Goal: Find specific page/section

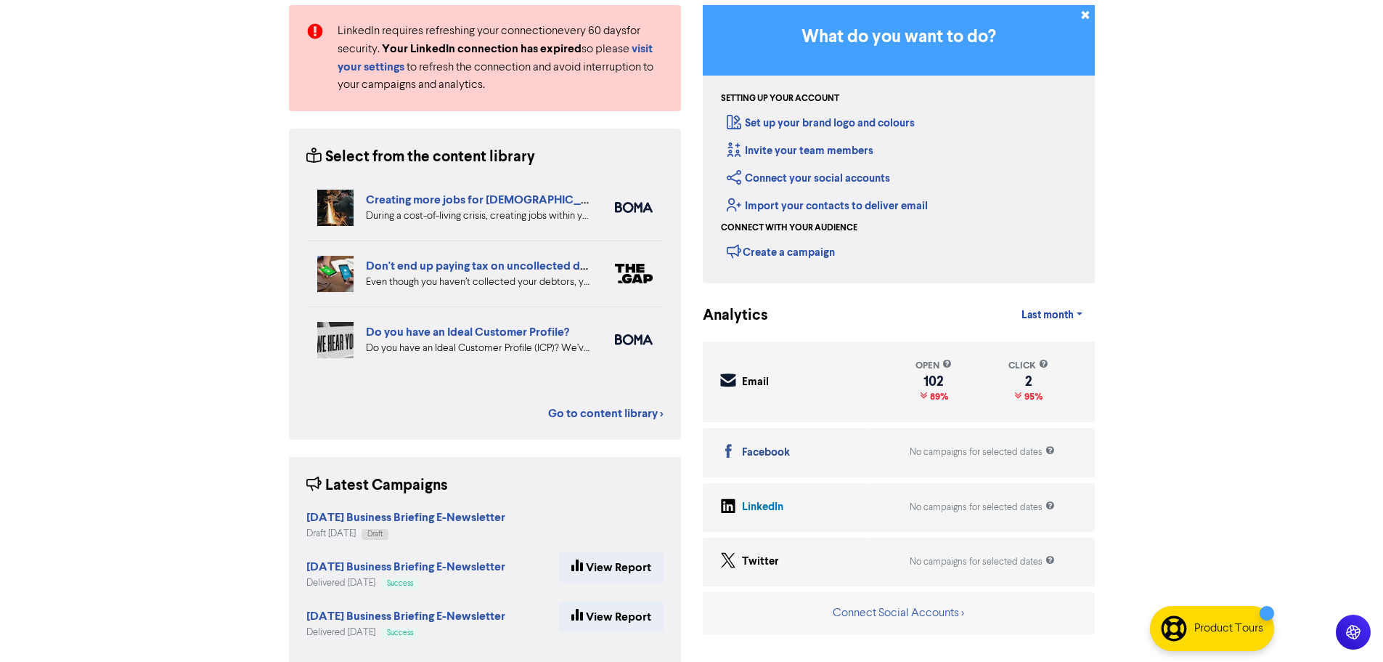
scroll to position [150, 0]
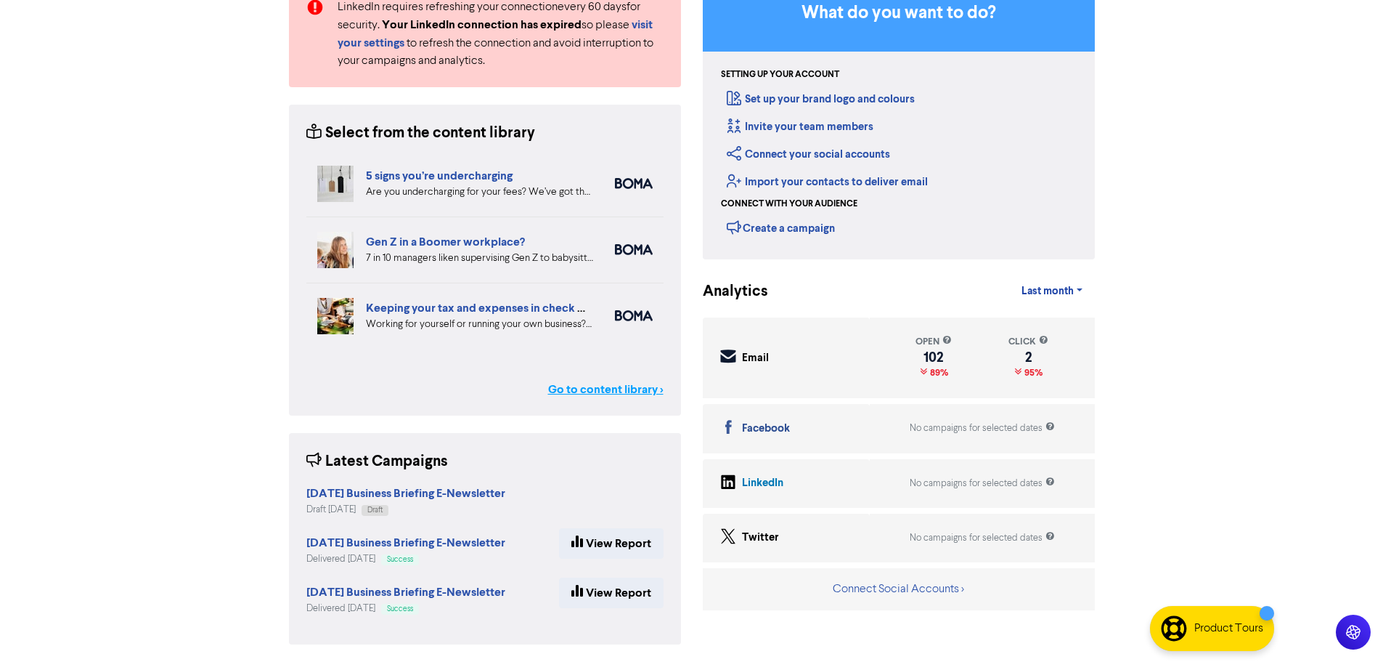
click at [621, 389] on link "Go to content library >" at bounding box center [605, 389] width 115 height 17
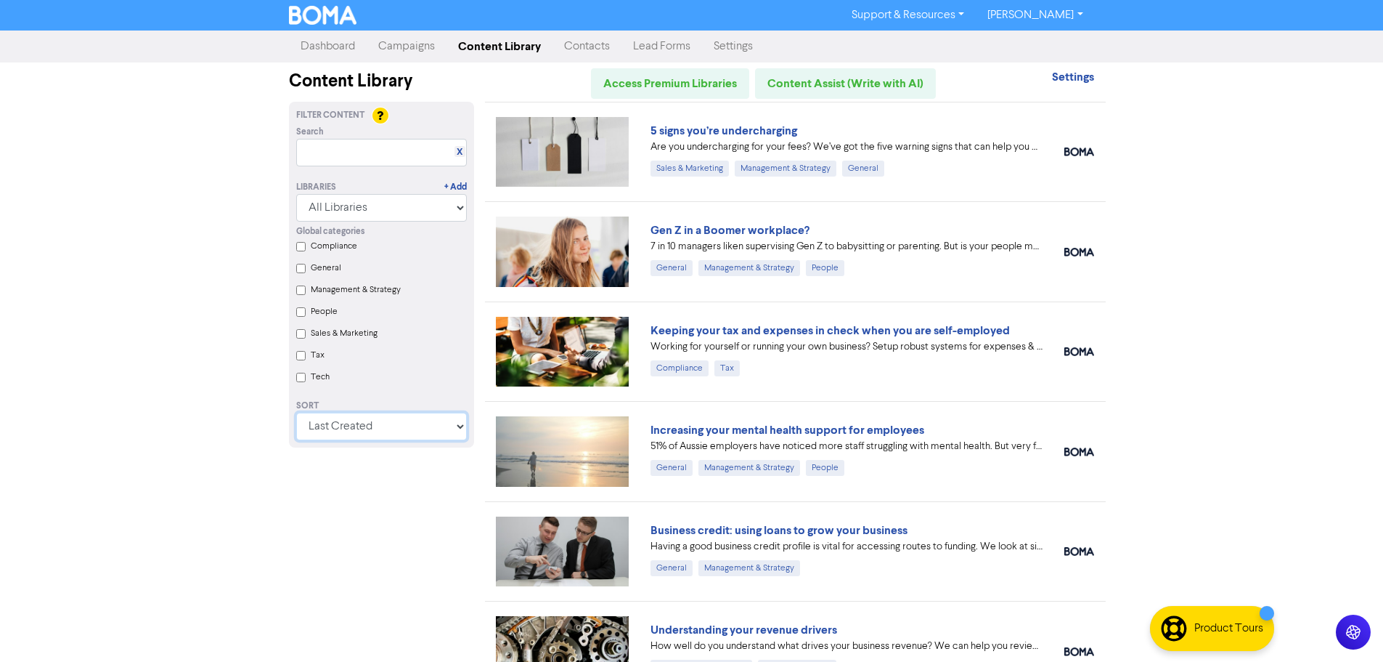
click at [445, 426] on select "Last Created First Created Title Ascending Title Descending Library Ascending L…" at bounding box center [381, 426] width 171 height 28
click at [410, 210] on select "All Libraries BOMA Other Partners Xero" at bounding box center [381, 208] width 171 height 28
